Goal: Transaction & Acquisition: Download file/media

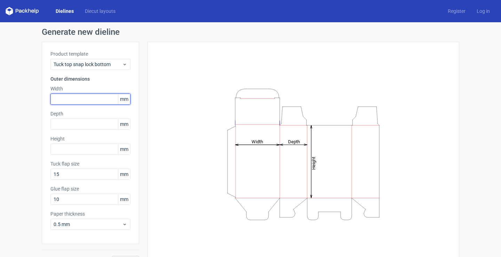
click at [86, 97] on input "text" at bounding box center [90, 99] width 80 height 11
type input "100"
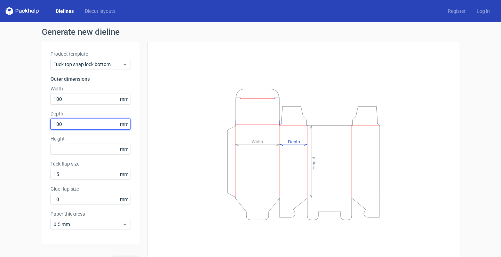
type input "100"
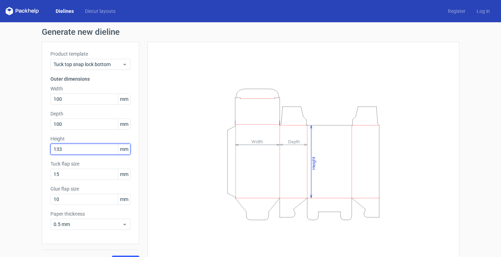
scroll to position [15, 0]
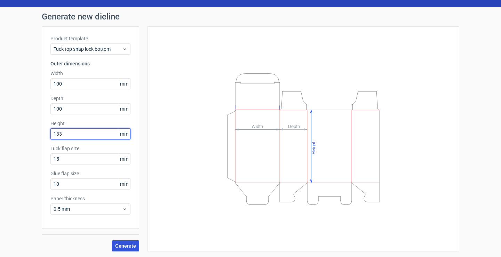
type input "133"
click at [119, 244] on span "Generate" at bounding box center [125, 246] width 21 height 5
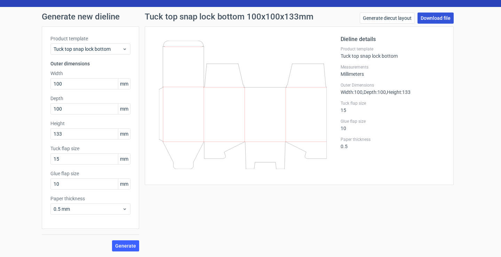
click at [427, 19] on link "Download file" at bounding box center [436, 18] width 36 height 11
